Goal: Book appointment/travel/reservation

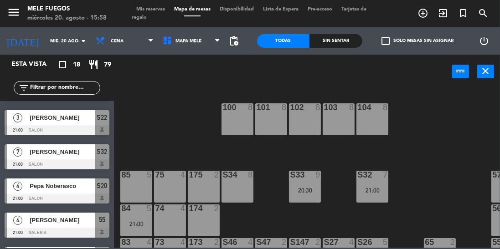
scroll to position [468, 0]
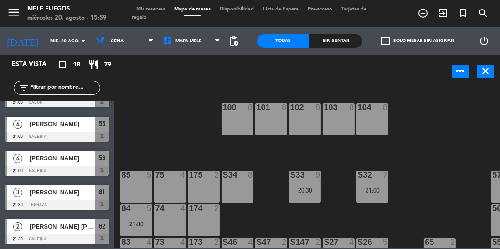
click at [51, 42] on input "mié. 20 ago." at bounding box center [79, 41] width 67 height 14
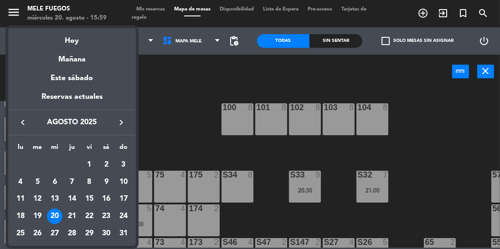
click at [90, 218] on div "22" at bounding box center [90, 217] width 16 height 16
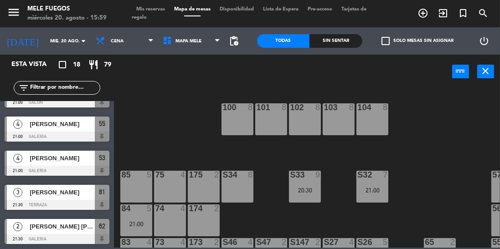
type input "vie. 22 ago."
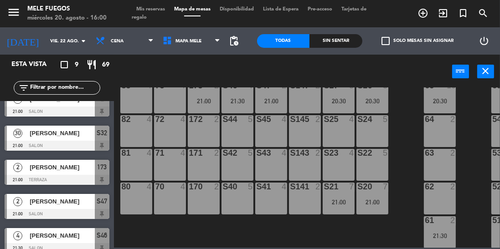
scroll to position [156, 0]
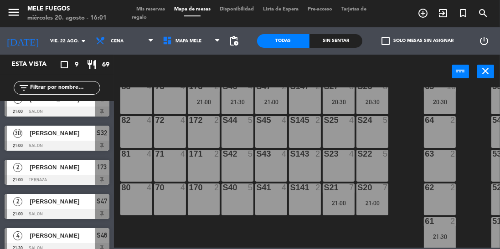
click at [230, 203] on div "S40 5" at bounding box center [238, 200] width 32 height 32
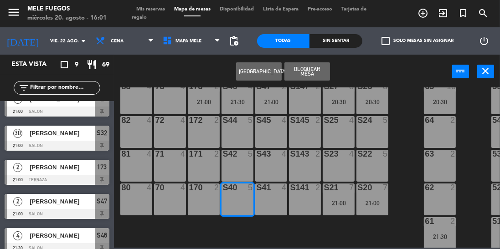
click at [265, 75] on button "[GEOGRAPHIC_DATA]" at bounding box center [259, 71] width 46 height 18
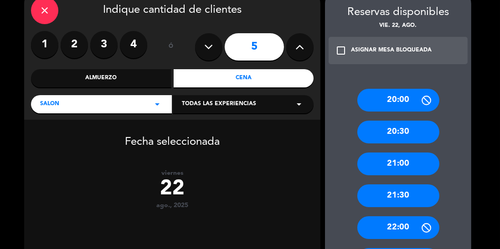
scroll to position [47, 0]
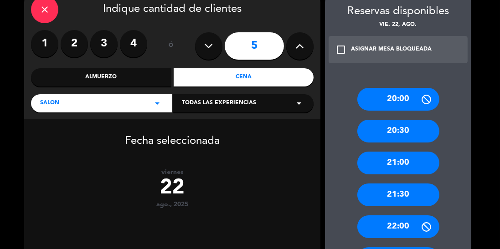
click at [412, 139] on div "20:30" at bounding box center [399, 131] width 82 height 23
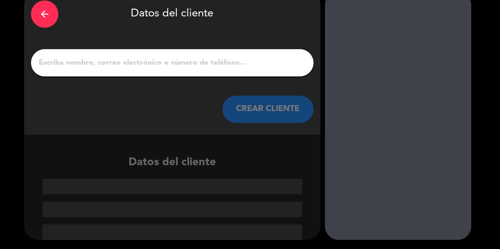
scroll to position [1, 0]
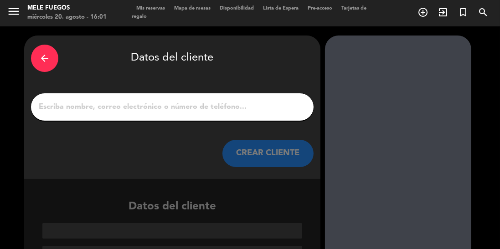
click at [247, 102] on input "1" at bounding box center [172, 107] width 269 height 13
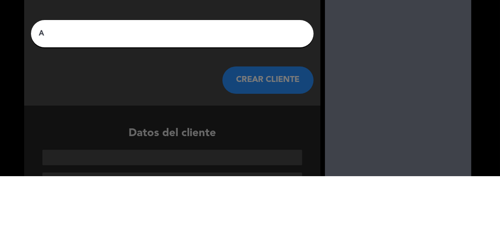
scroll to position [0, 0]
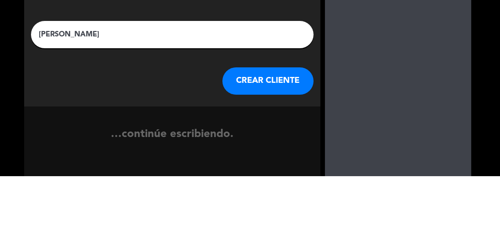
type input "[PERSON_NAME]"
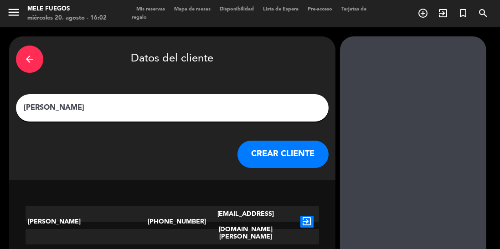
click at [280, 141] on button "CREAR CLIENTE" at bounding box center [283, 154] width 91 height 27
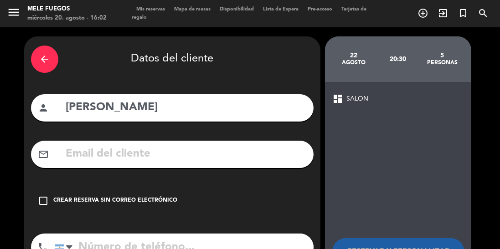
click at [236, 234] on input "tel" at bounding box center [184, 247] width 259 height 27
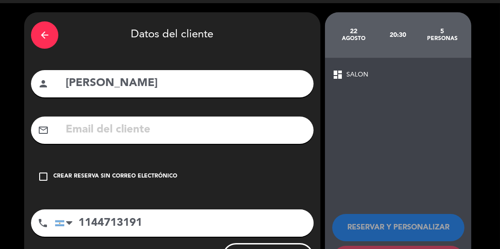
type input "1144713191"
click at [46, 171] on icon "check_box_outline_blank" at bounding box center [43, 176] width 11 height 11
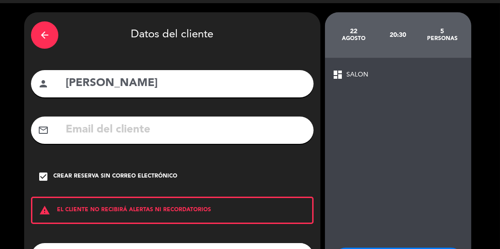
scroll to position [58, 0]
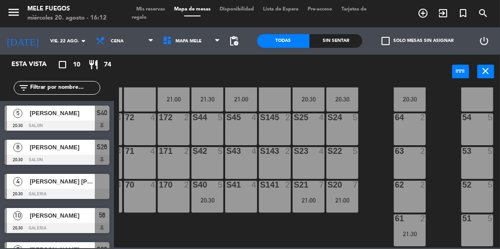
scroll to position [165, 30]
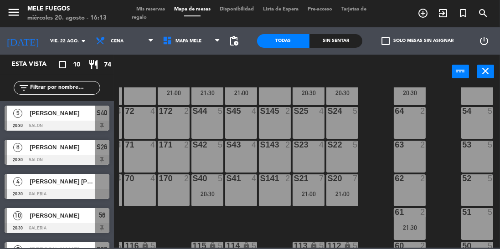
click at [101, 191] on div at bounding box center [57, 194] width 105 height 10
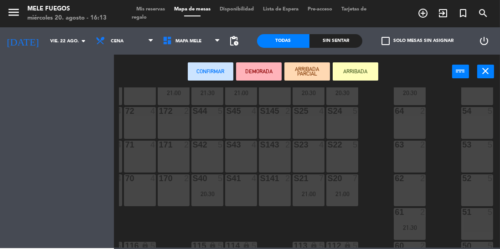
click at [475, 163] on div "53 5" at bounding box center [478, 157] width 32 height 32
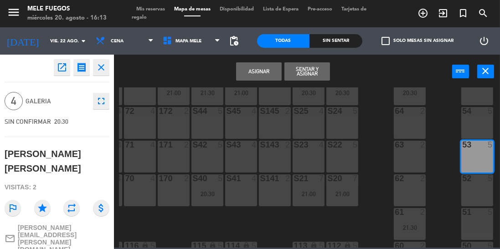
click at [257, 74] on button "Asignar" at bounding box center [259, 71] width 46 height 18
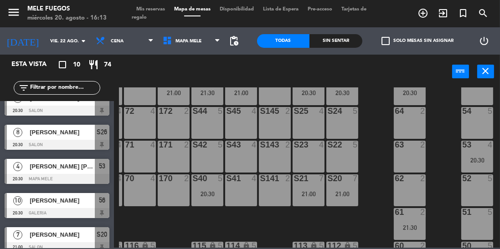
scroll to position [0, 0]
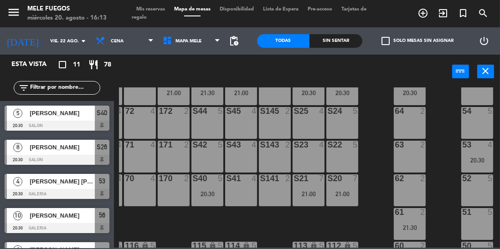
click at [46, 39] on input "vie. 22 ago." at bounding box center [79, 41] width 67 height 14
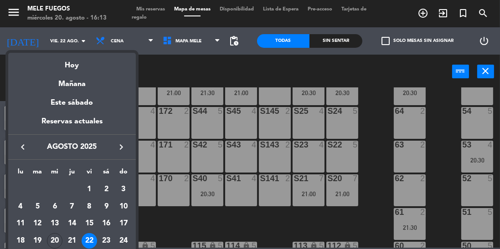
click at [70, 242] on div "21" at bounding box center [72, 242] width 16 height 16
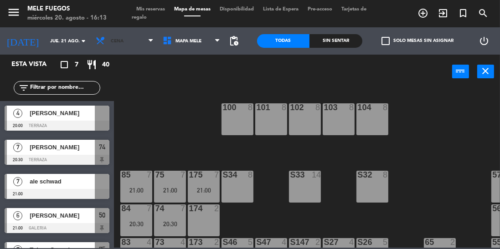
click at [113, 46] on span "Cena" at bounding box center [124, 41] width 67 height 20
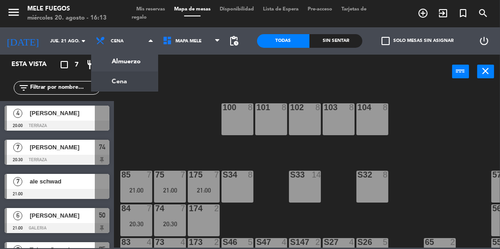
click at [109, 69] on ng-component "menu Mele Fuegos miércoles 20. agosto - 16:13 Mis reservas Mapa de mesas Dispon…" at bounding box center [250, 124] width 500 height 248
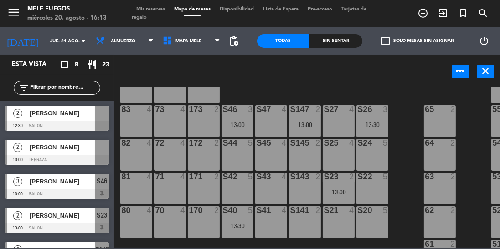
scroll to position [143, 0]
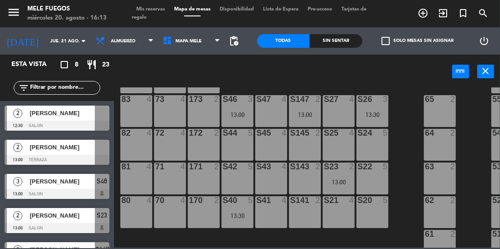
click at [97, 119] on div at bounding box center [102, 113] width 15 height 15
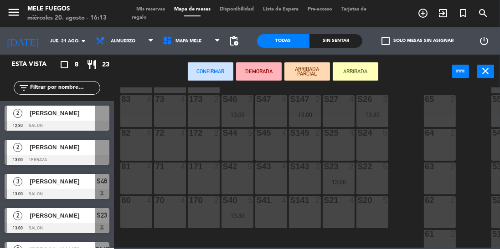
click at [309, 181] on div "S143 2" at bounding box center [305, 179] width 32 height 32
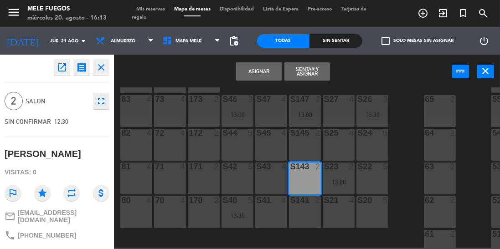
click at [305, 175] on div "S143 2" at bounding box center [305, 179] width 32 height 32
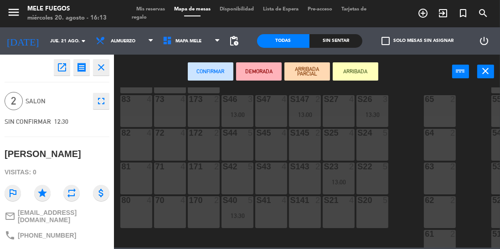
click at [280, 176] on div "S43 4" at bounding box center [271, 179] width 32 height 32
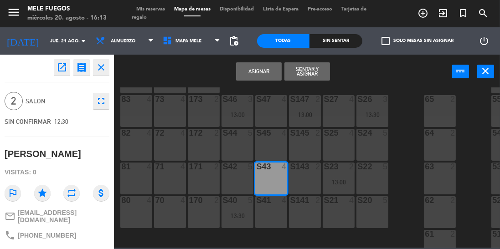
click at [265, 68] on button "Asignar" at bounding box center [259, 71] width 46 height 18
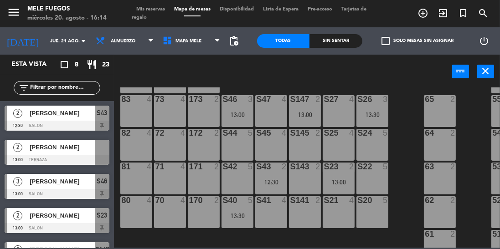
click at [95, 159] on div at bounding box center [57, 160] width 105 height 10
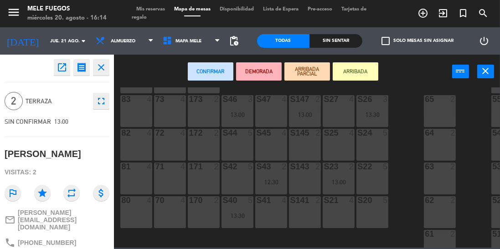
click at [164, 182] on div "71 4" at bounding box center [170, 179] width 32 height 32
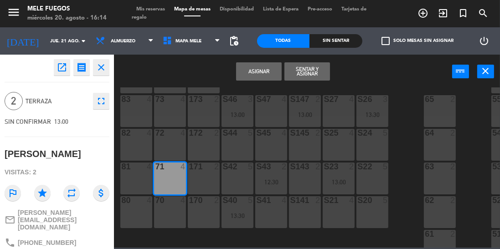
click at [263, 73] on button "Asignar" at bounding box center [259, 71] width 46 height 18
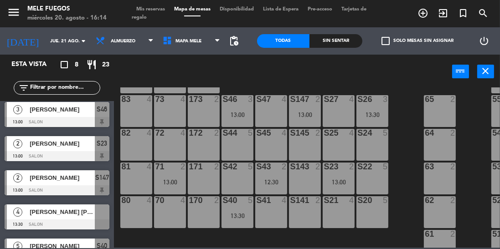
scroll to position [126, 0]
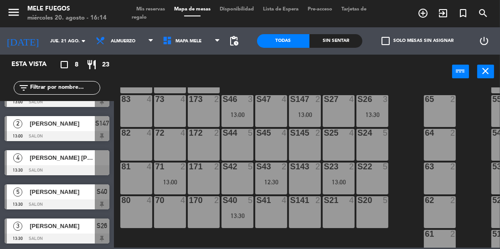
click at [109, 166] on div at bounding box center [57, 171] width 105 height 10
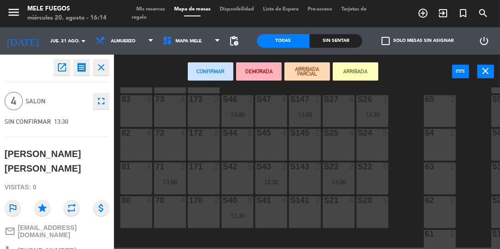
click at [364, 210] on div "S20 5" at bounding box center [373, 213] width 32 height 32
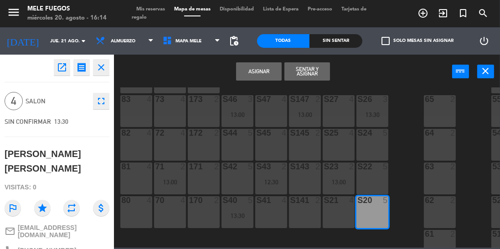
click at [260, 75] on button "Asignar" at bounding box center [259, 71] width 46 height 18
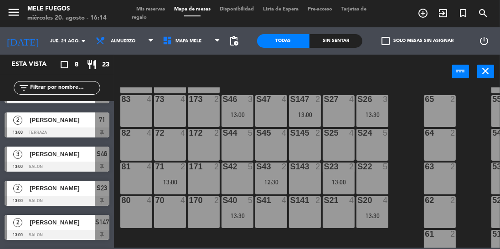
scroll to position [0, 0]
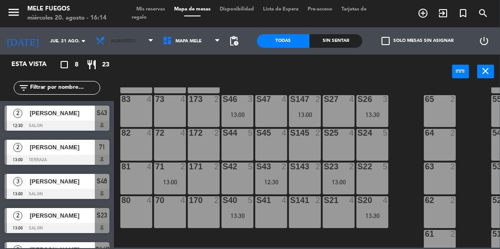
click at [122, 42] on span "Almuerzo" at bounding box center [123, 41] width 25 height 5
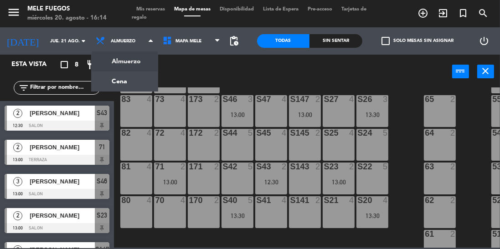
click at [120, 81] on ng-component "menu Mele Fuegos miércoles 20. agosto - 16:14 Mis reservas Mapa de mesas Dispon…" at bounding box center [250, 124] width 500 height 248
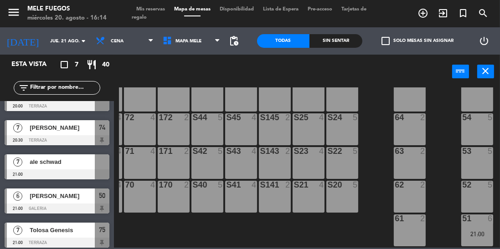
scroll to position [20, 0]
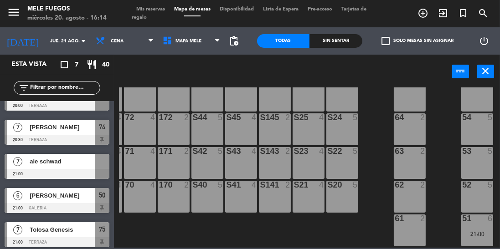
click at [104, 171] on div at bounding box center [57, 174] width 105 height 10
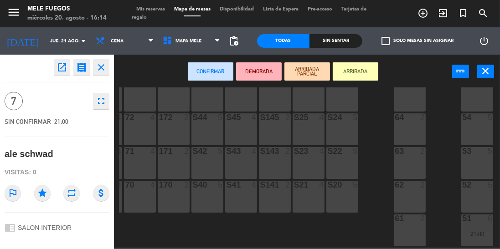
click at [309, 202] on div "S21 4" at bounding box center [309, 197] width 32 height 32
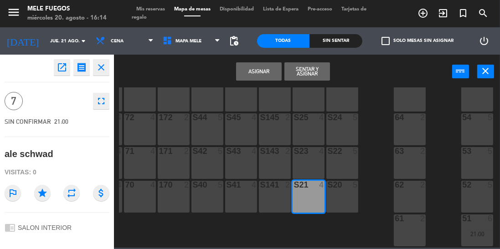
click at [338, 198] on div "S20 5" at bounding box center [343, 197] width 32 height 32
click at [267, 69] on button "Asignar" at bounding box center [259, 71] width 46 height 18
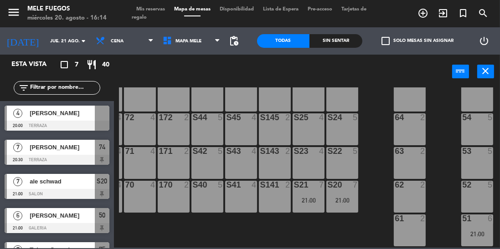
scroll to position [159, 0]
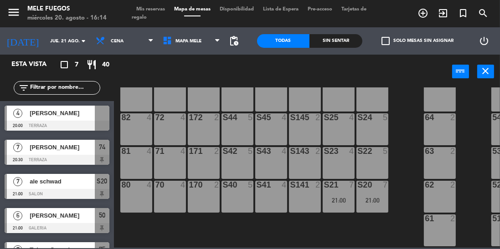
click at [100, 123] on div at bounding box center [57, 126] width 105 height 10
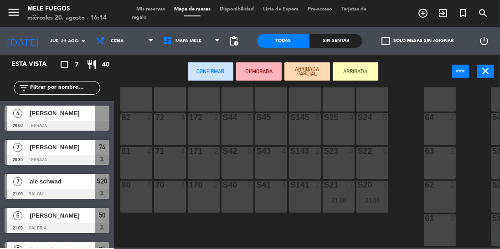
click at [138, 161] on div "81 4" at bounding box center [136, 163] width 32 height 32
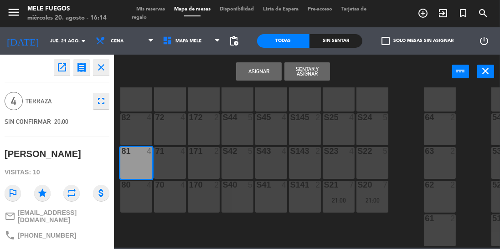
click at [244, 73] on button "Asignar" at bounding box center [259, 71] width 46 height 18
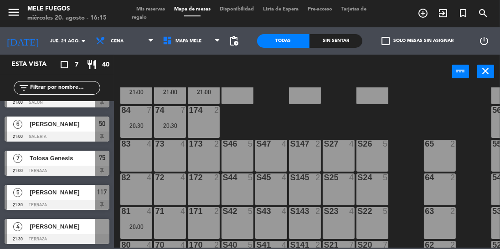
scroll to position [109, 0]
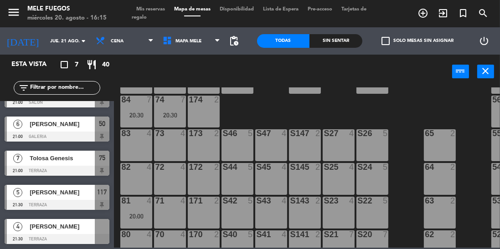
click at [99, 234] on div at bounding box center [57, 239] width 105 height 10
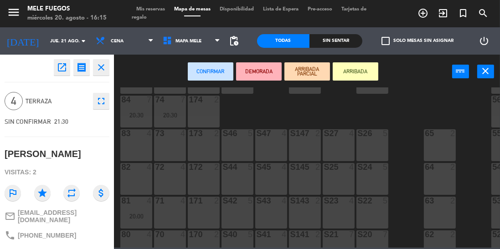
click at [134, 173] on div "82 4" at bounding box center [136, 179] width 32 height 32
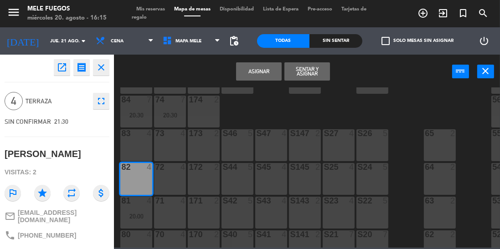
click at [265, 73] on button "Asignar" at bounding box center [259, 71] width 46 height 18
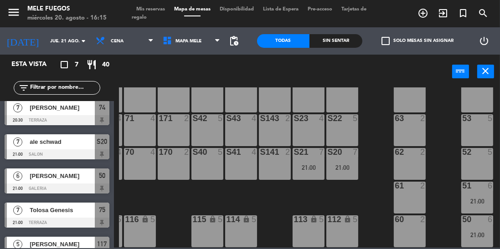
scroll to position [92, 0]
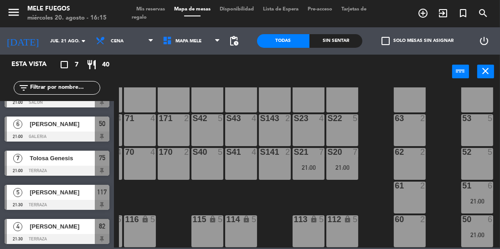
click at [480, 186] on div "51 6" at bounding box center [478, 186] width 32 height 9
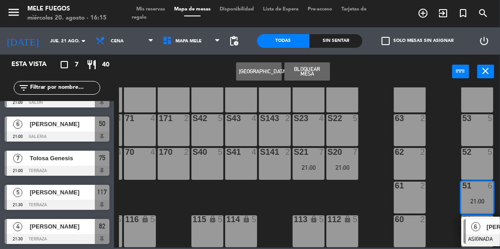
click at [433, 201] on div "100 8 101 8 102 8 103 8 104 8 S32 8 S33 14 S34 8 75 7 21:00 85 7 21:00 175 7 21…" at bounding box center [309, 168] width 381 height 161
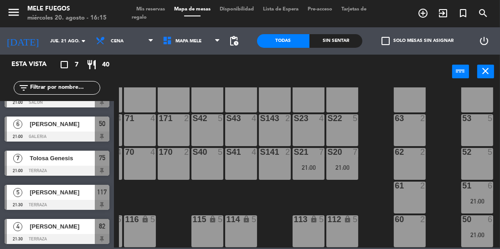
click at [463, 219] on div "50" at bounding box center [462, 220] width 0 height 8
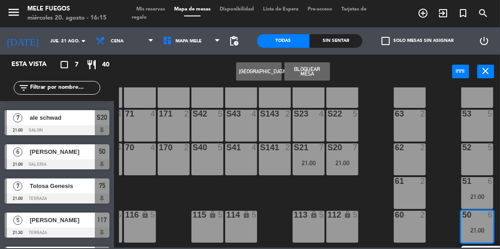
scroll to position [62, 0]
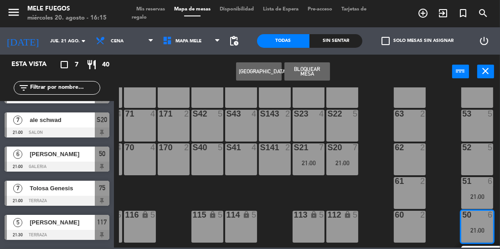
click at [42, 159] on div "[PERSON_NAME]" at bounding box center [62, 154] width 66 height 15
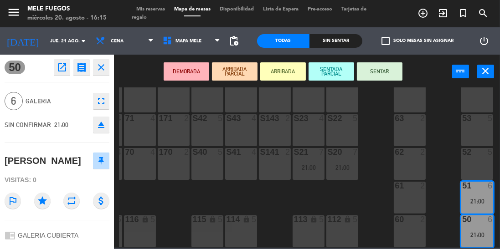
click at [444, 197] on div "100 8 101 8 102 8 103 8 104 8 S32 8 S33 14 S34 8 75 7 21:00 85 7 21:00 175 7 21…" at bounding box center [309, 168] width 381 height 161
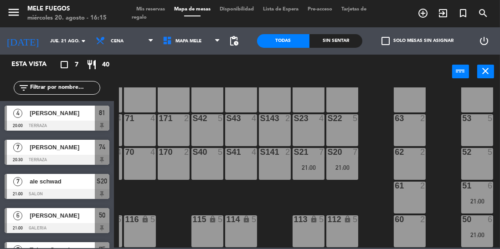
scroll to position [92, 0]
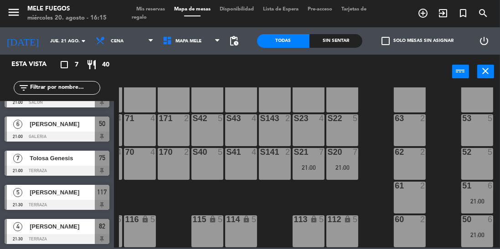
click at [46, 44] on input "jue. 21 ago." at bounding box center [79, 41] width 67 height 14
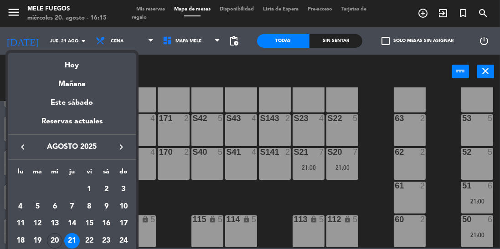
click at [84, 239] on div "22" at bounding box center [90, 242] width 16 height 16
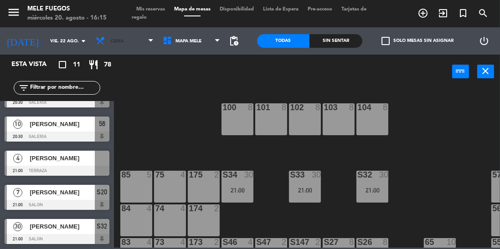
click at [118, 43] on span "Cena" at bounding box center [117, 41] width 13 height 5
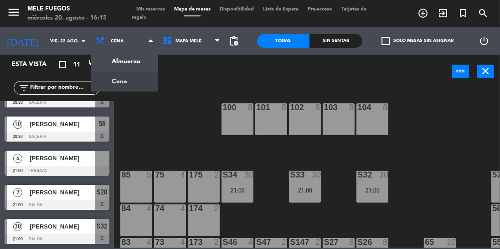
click at [120, 67] on ng-component "menu Mele Fuegos miércoles 20. agosto - 16:15 Mis reservas Mapa de mesas Dispon…" at bounding box center [250, 124] width 500 height 248
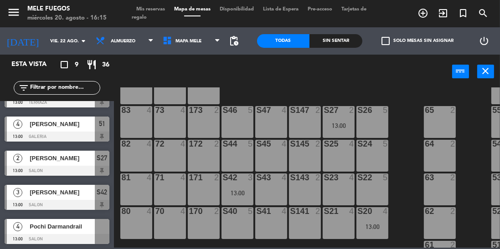
scroll to position [132, 0]
click at [103, 230] on div at bounding box center [102, 226] width 15 height 15
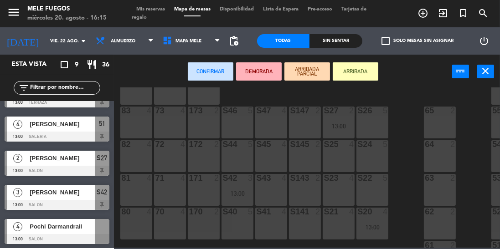
click at [241, 226] on div "S40 5" at bounding box center [238, 224] width 32 height 32
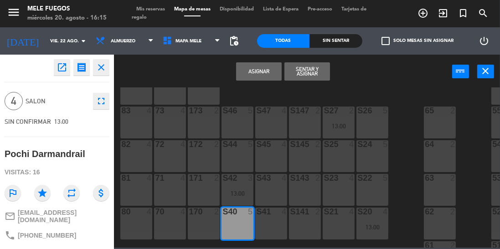
click at [249, 223] on div "S40 5" at bounding box center [238, 224] width 32 height 32
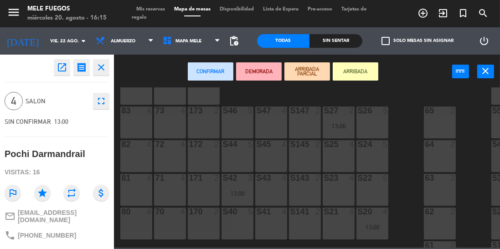
click at [384, 124] on div "S26 5" at bounding box center [373, 123] width 32 height 32
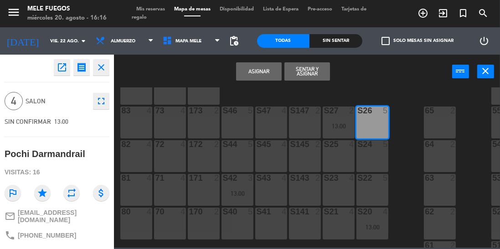
click at [277, 72] on button "Asignar" at bounding box center [259, 71] width 46 height 18
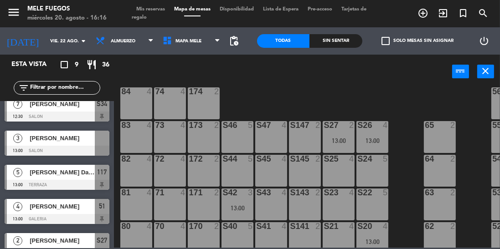
scroll to position [125, 0]
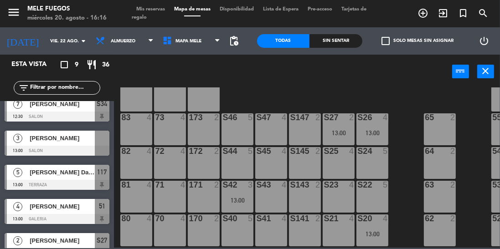
click at [106, 146] on div at bounding box center [57, 151] width 105 height 10
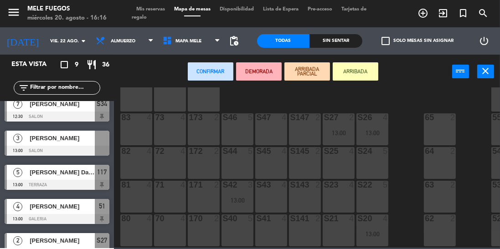
click at [232, 134] on div "S46 5" at bounding box center [238, 130] width 32 height 32
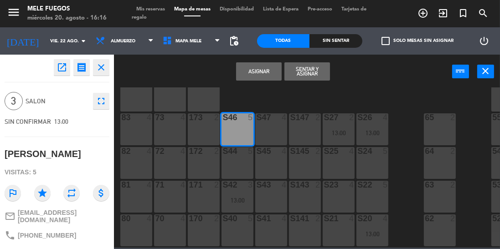
click at [265, 71] on button "Asignar" at bounding box center [259, 71] width 46 height 18
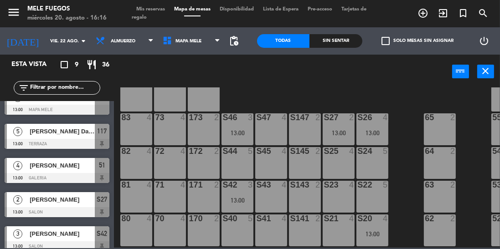
scroll to position [161, 0]
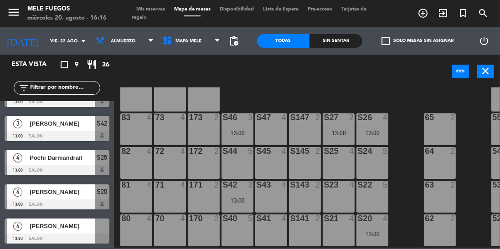
click at [103, 232] on div at bounding box center [102, 226] width 15 height 15
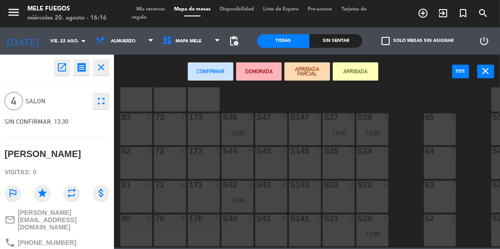
click at [242, 227] on div "S40 5" at bounding box center [238, 231] width 32 height 32
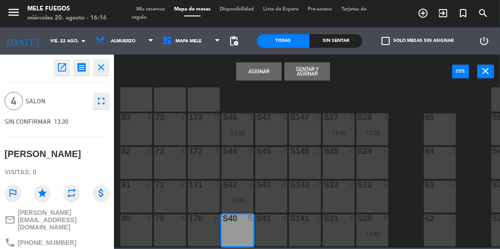
click at [259, 76] on button "Asignar" at bounding box center [259, 71] width 46 height 18
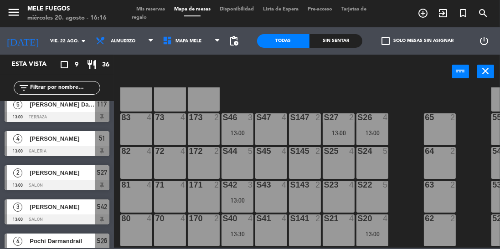
scroll to position [0, 0]
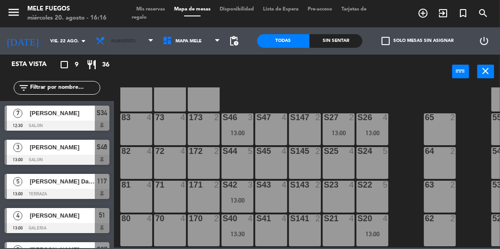
click at [128, 35] on span "Almuerzo" at bounding box center [124, 41] width 67 height 20
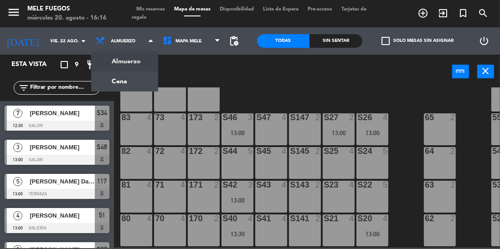
click at [142, 80] on ng-component "menu Mele Fuegos miércoles 20. agosto - 16:16 Mis reservas Mapa de mesas Dispon…" at bounding box center [250, 124] width 500 height 248
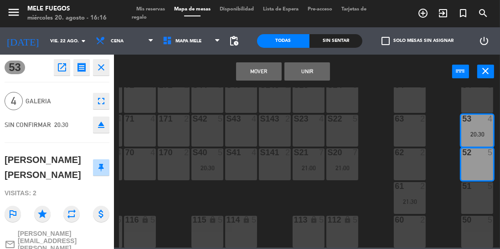
scroll to position [196, 30]
click at [271, 67] on button "Mover" at bounding box center [259, 71] width 46 height 18
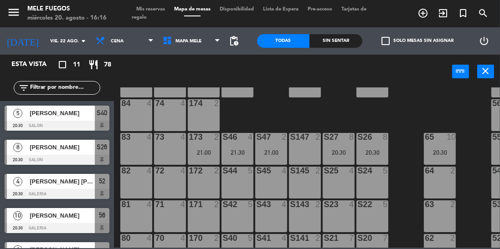
scroll to position [103, 0]
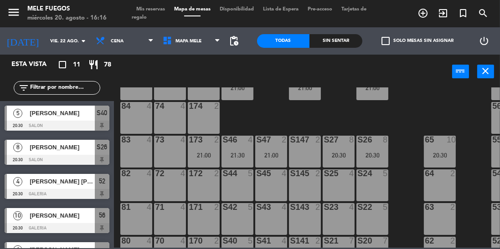
click at [55, 47] on input "vie. 22 ago." at bounding box center [79, 41] width 67 height 14
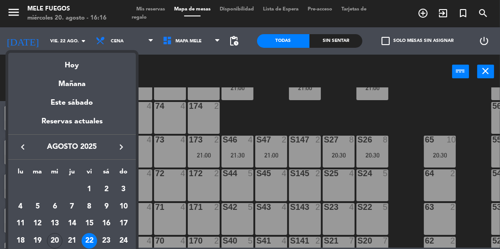
click at [453, 121] on div at bounding box center [250, 124] width 500 height 249
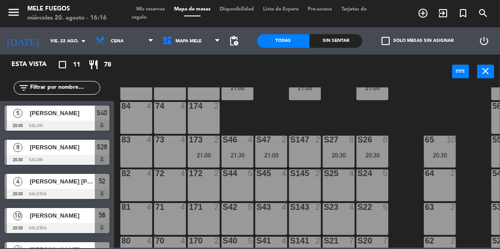
click at [46, 42] on input "vie. 22 ago." at bounding box center [79, 41] width 67 height 14
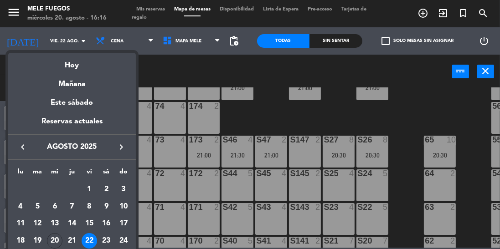
click at [55, 240] on div "20" at bounding box center [55, 242] width 16 height 16
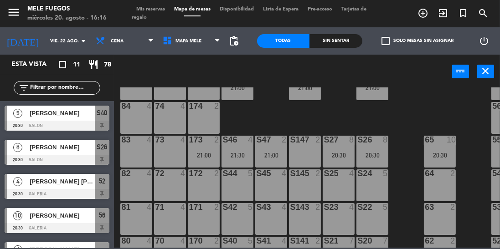
type input "mié. 20 ago."
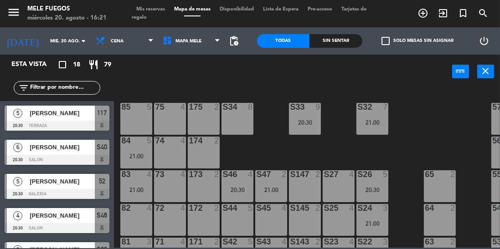
scroll to position [67, 0]
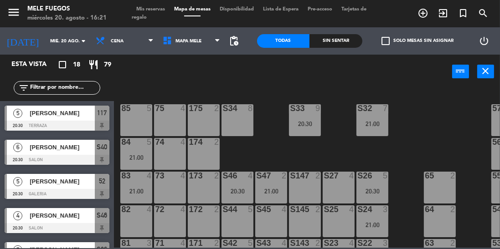
click at [46, 39] on input "mié. 20 ago." at bounding box center [79, 41] width 67 height 14
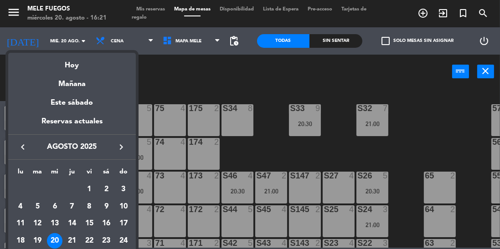
click at [192, 79] on div at bounding box center [250, 124] width 500 height 249
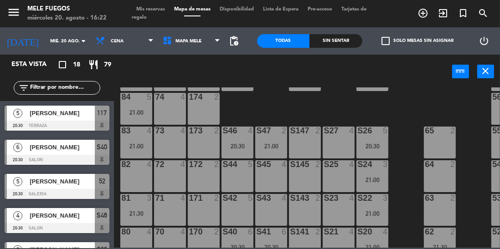
scroll to position [109, 0]
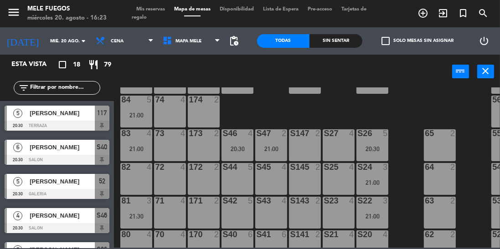
click at [404, 110] on div "100 8 101 8 102 8 103 8 104 8 S32 7 21:00 S33 9 20:30 S34 8 75 4 85 5 175 2 57 …" at bounding box center [309, 168] width 381 height 161
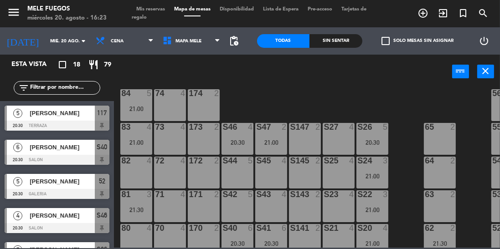
scroll to position [196, 0]
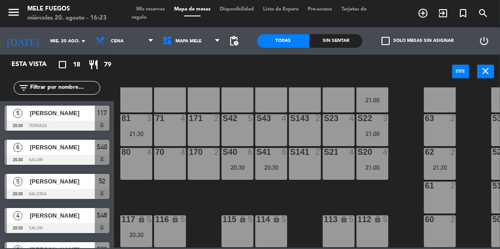
click at [416, 126] on div "100 8 101 8 102 8 103 8 104 8 S32 7 21:00 S33 9 20:30 S34 8 75 4 85 5 175 2 57 …" at bounding box center [309, 168] width 381 height 161
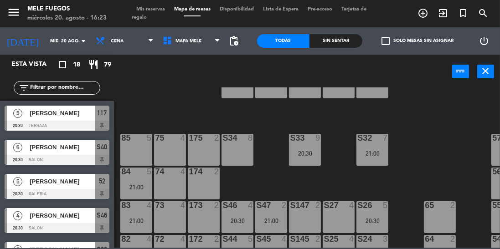
scroll to position [39, 0]
